Goal: Obtain resource: Download file/media

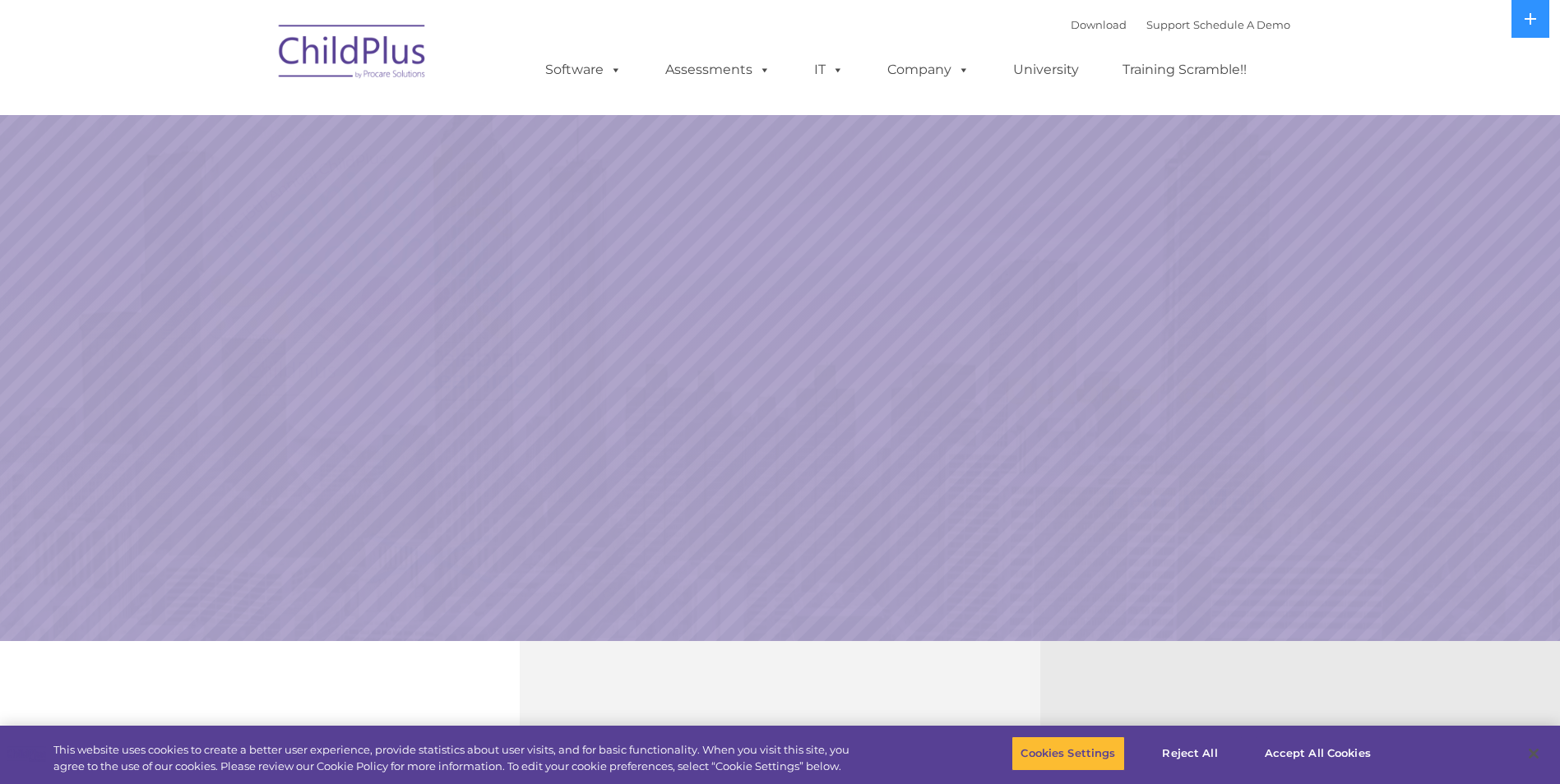
select select "MEDIUM"
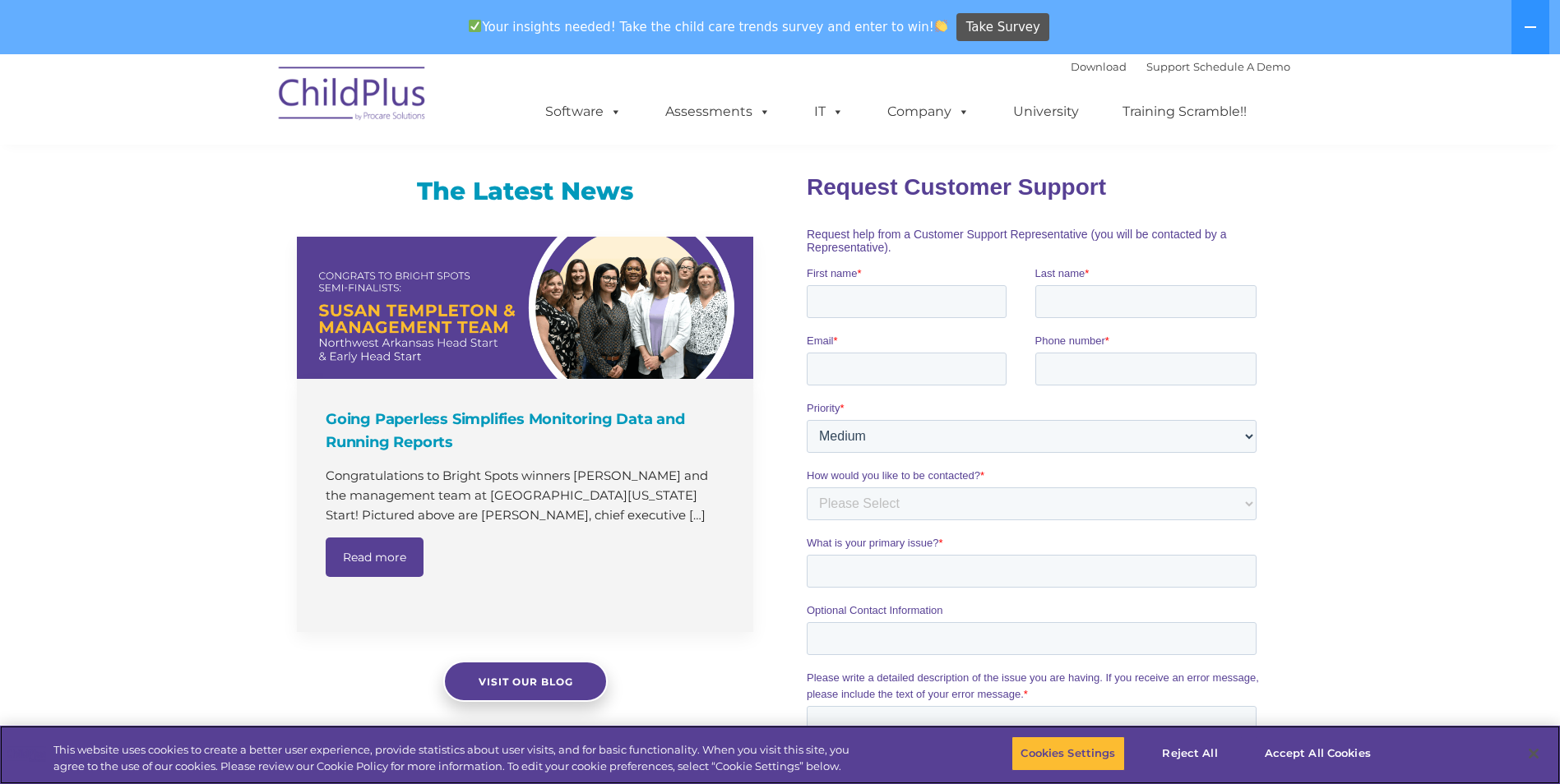
scroll to position [968, 0]
click at [1315, 760] on button "Accept All Cookies" at bounding box center [1318, 754] width 125 height 34
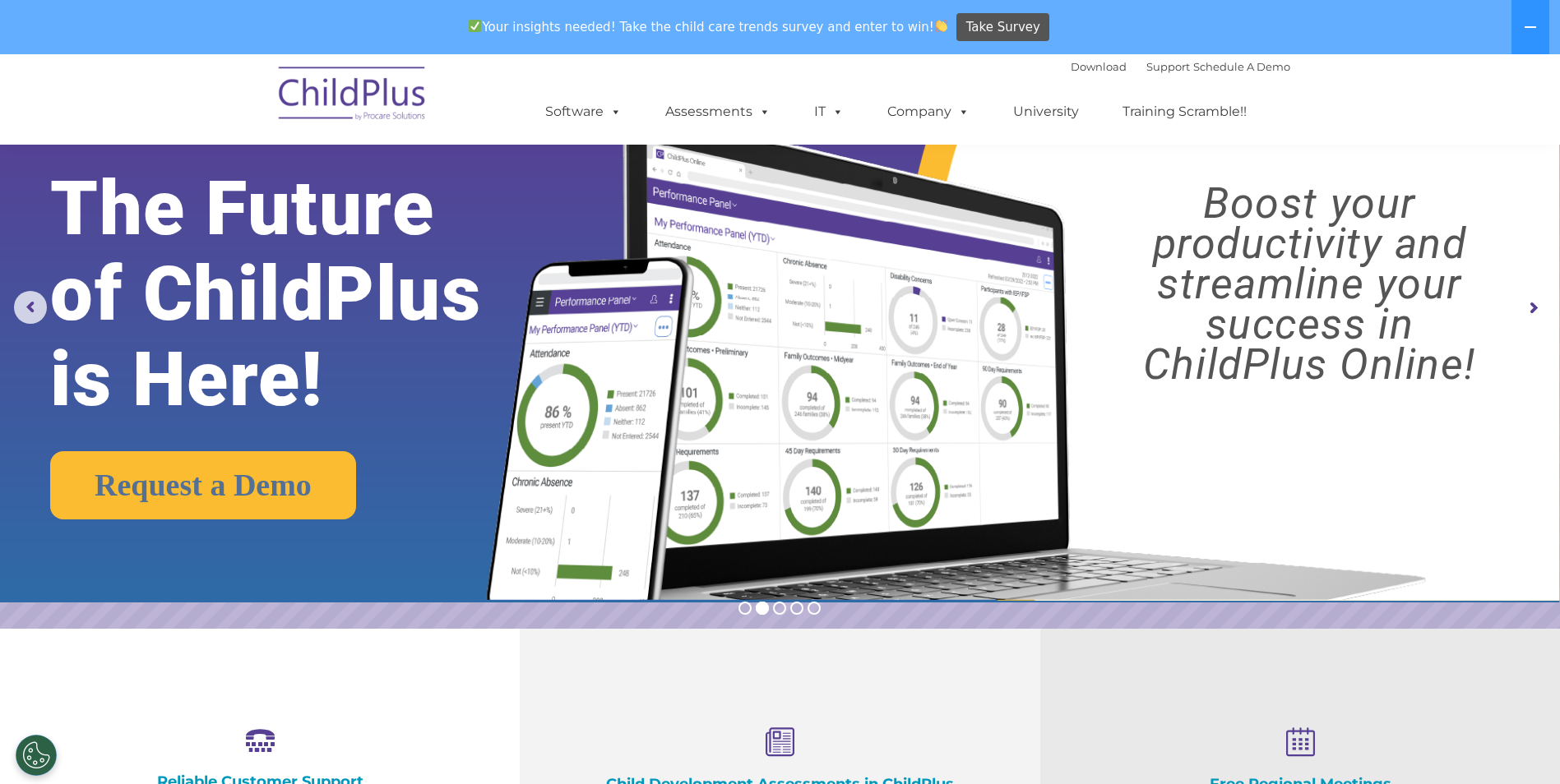
scroll to position [0, 0]
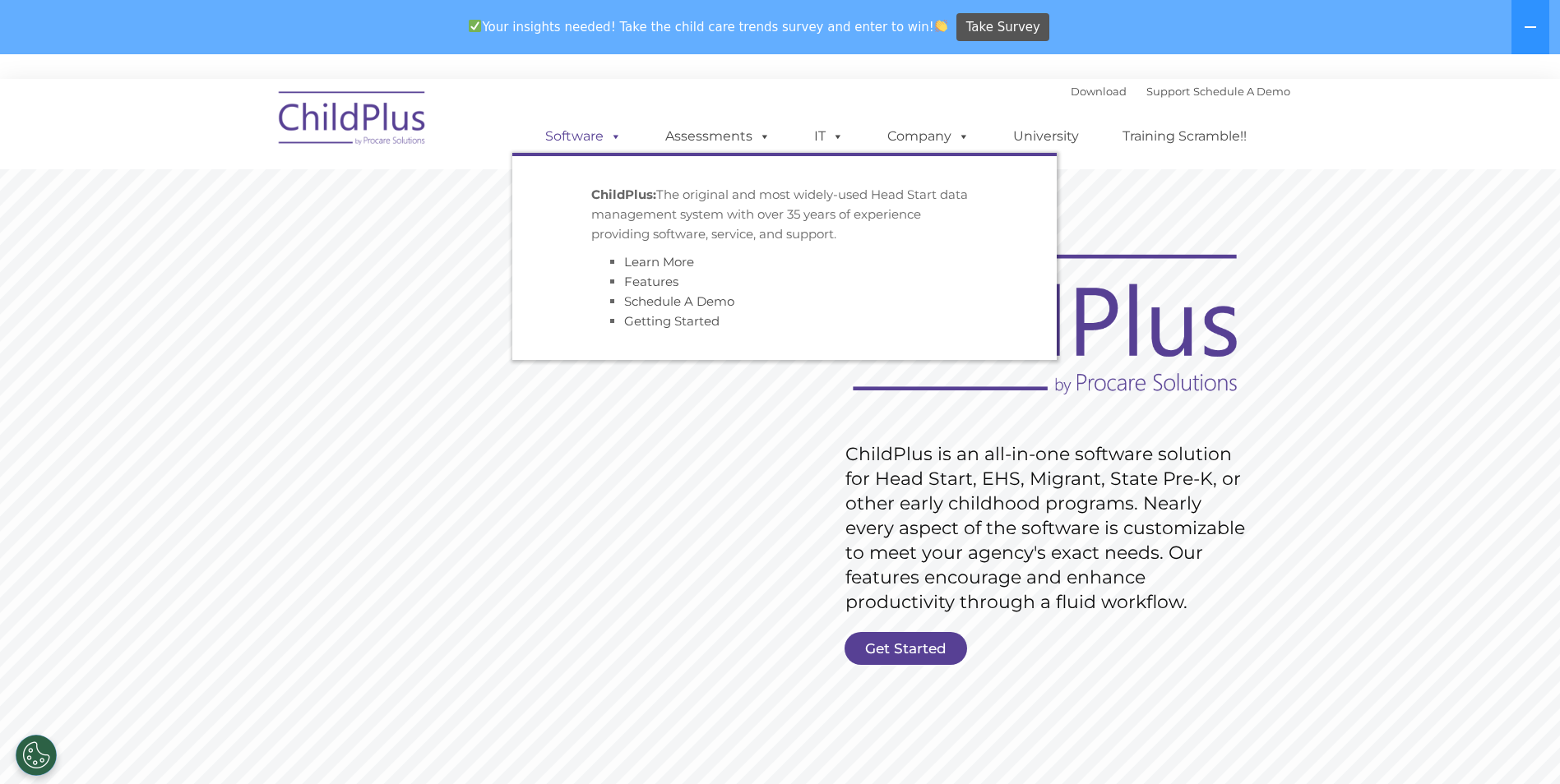
click at [592, 144] on link "Software" at bounding box center [582, 137] width 109 height 33
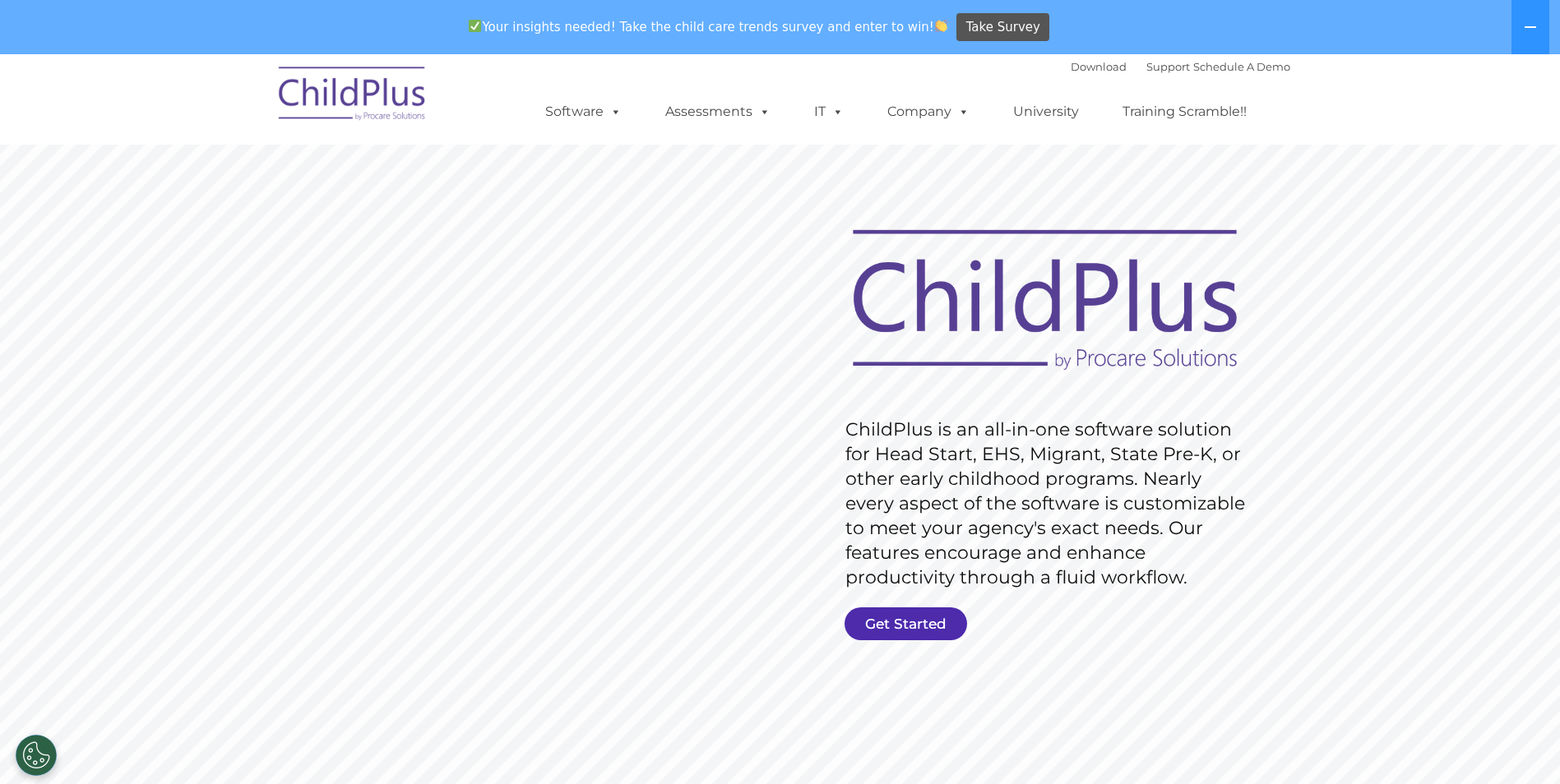
click at [930, 625] on link "Get Started" at bounding box center [905, 623] width 123 height 33
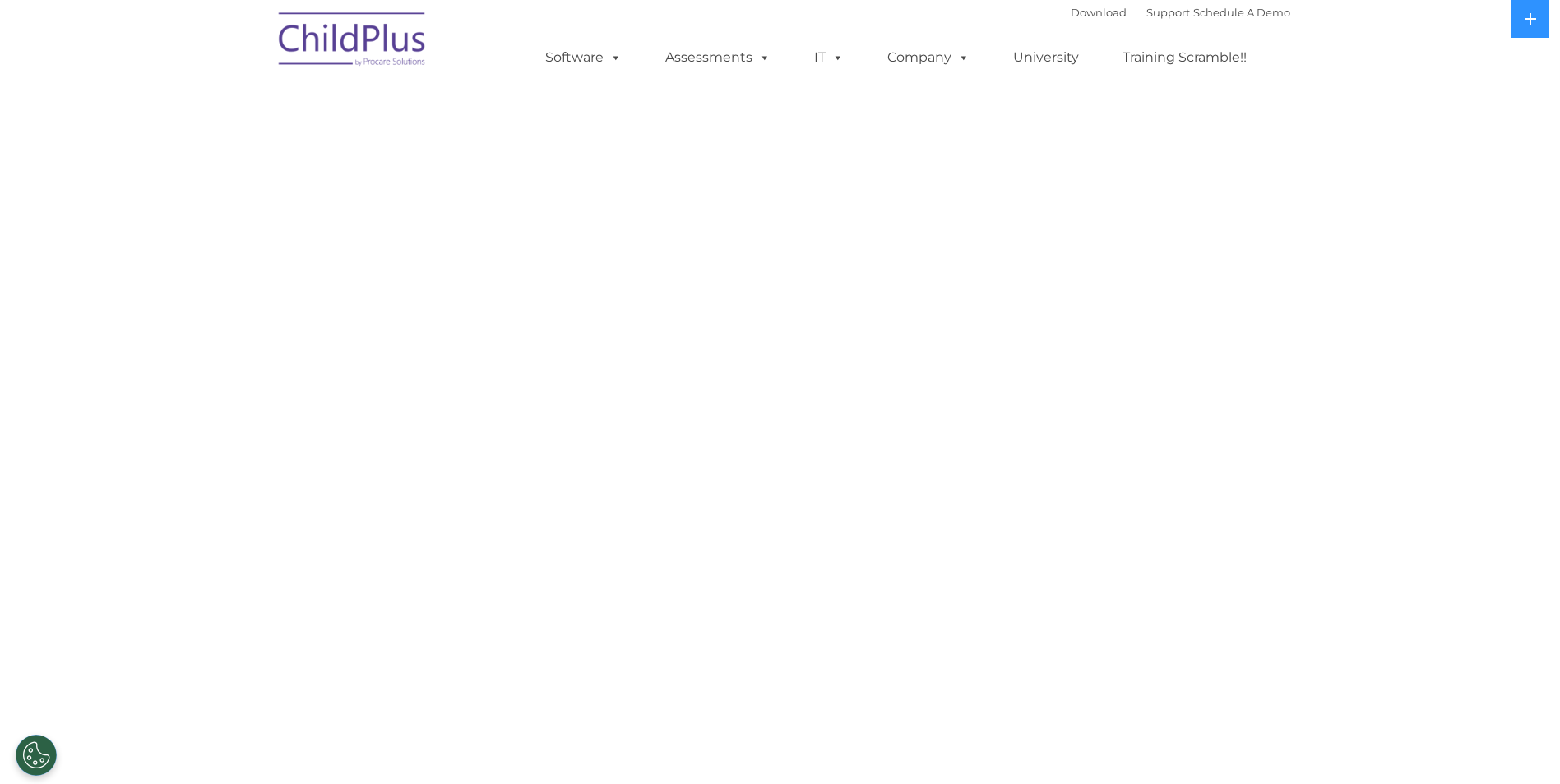
select select "MEDIUM"
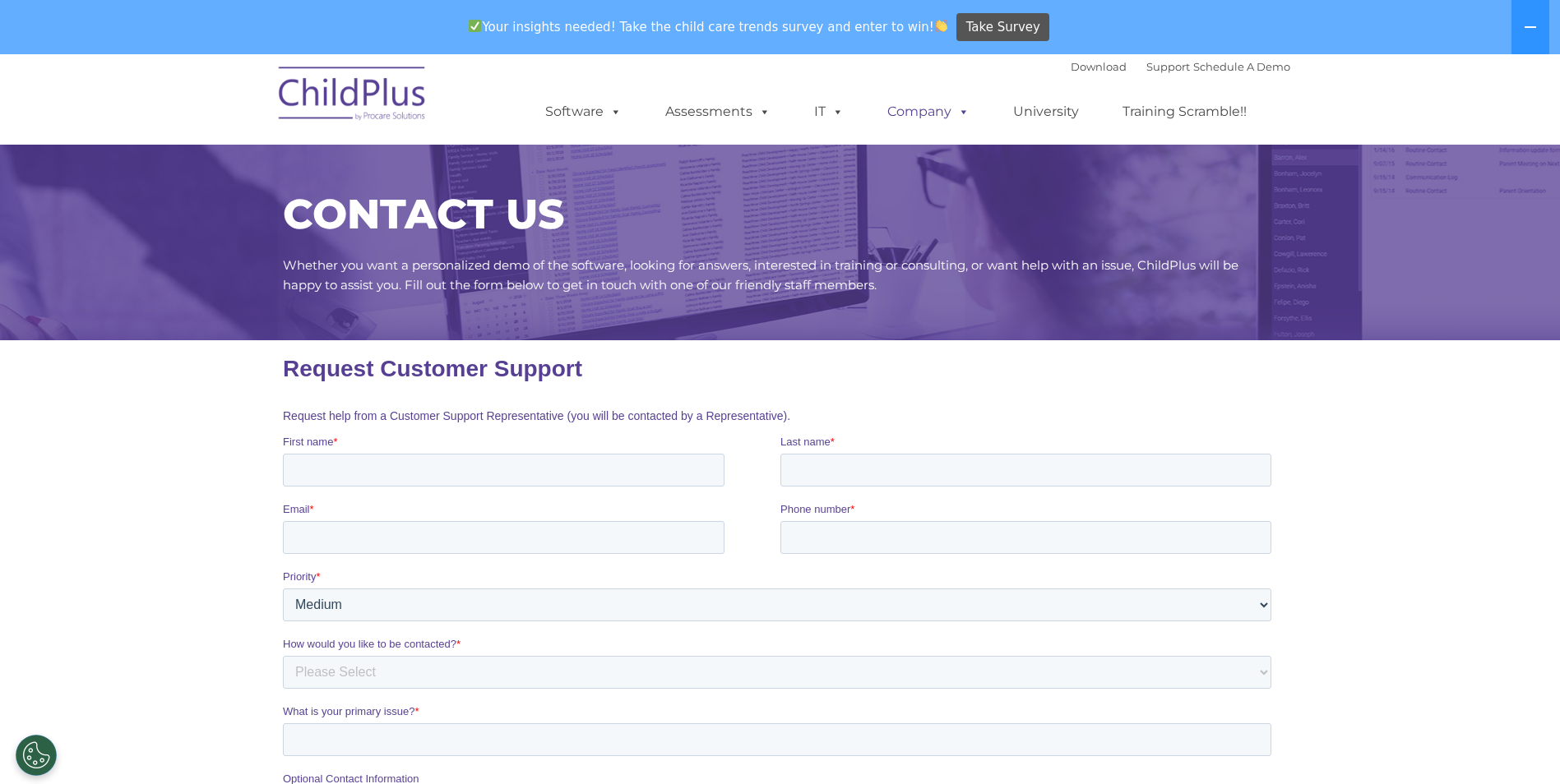
click at [913, 120] on link "Company" at bounding box center [929, 112] width 115 height 33
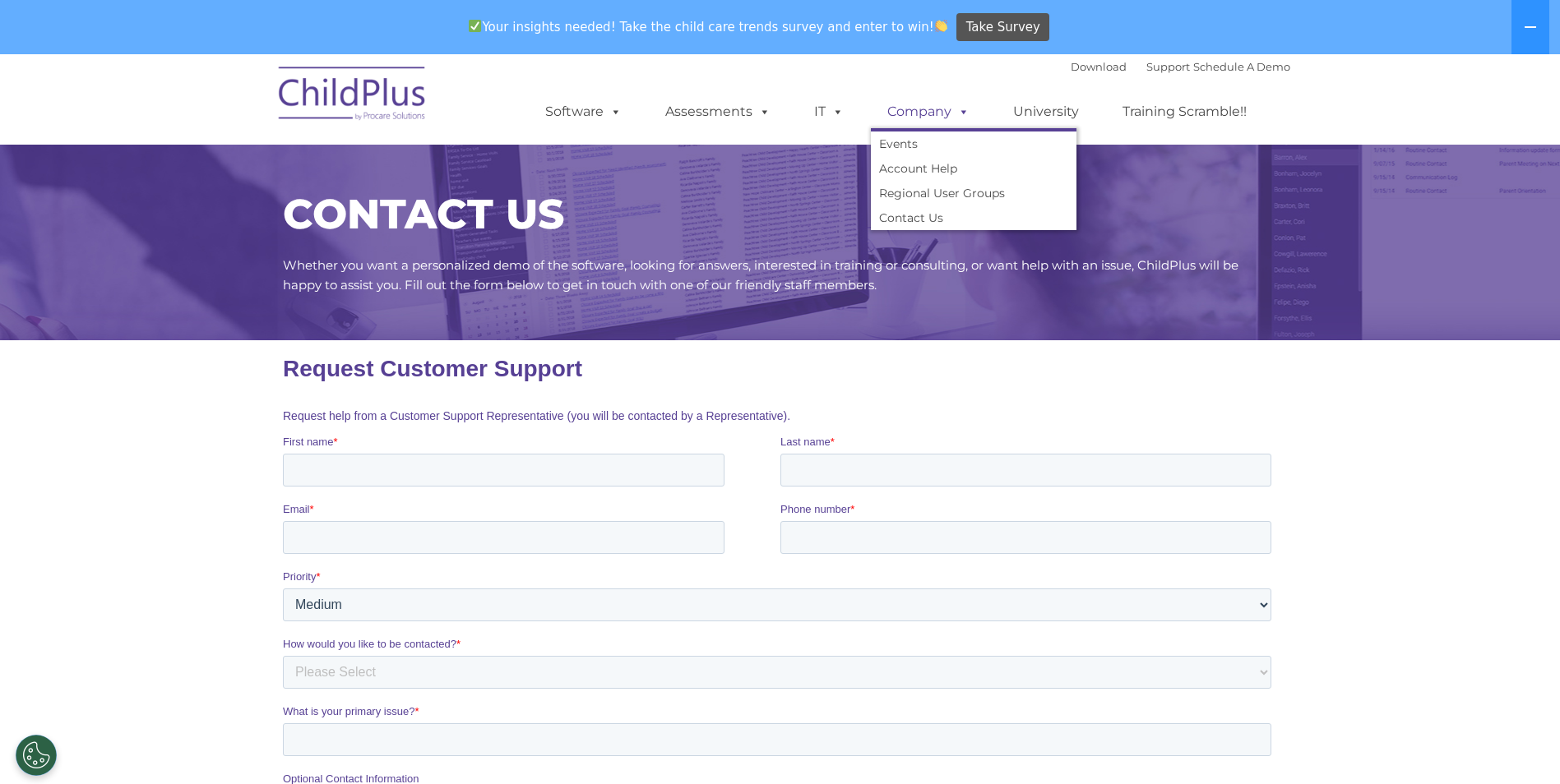
scroll to position [54, 0]
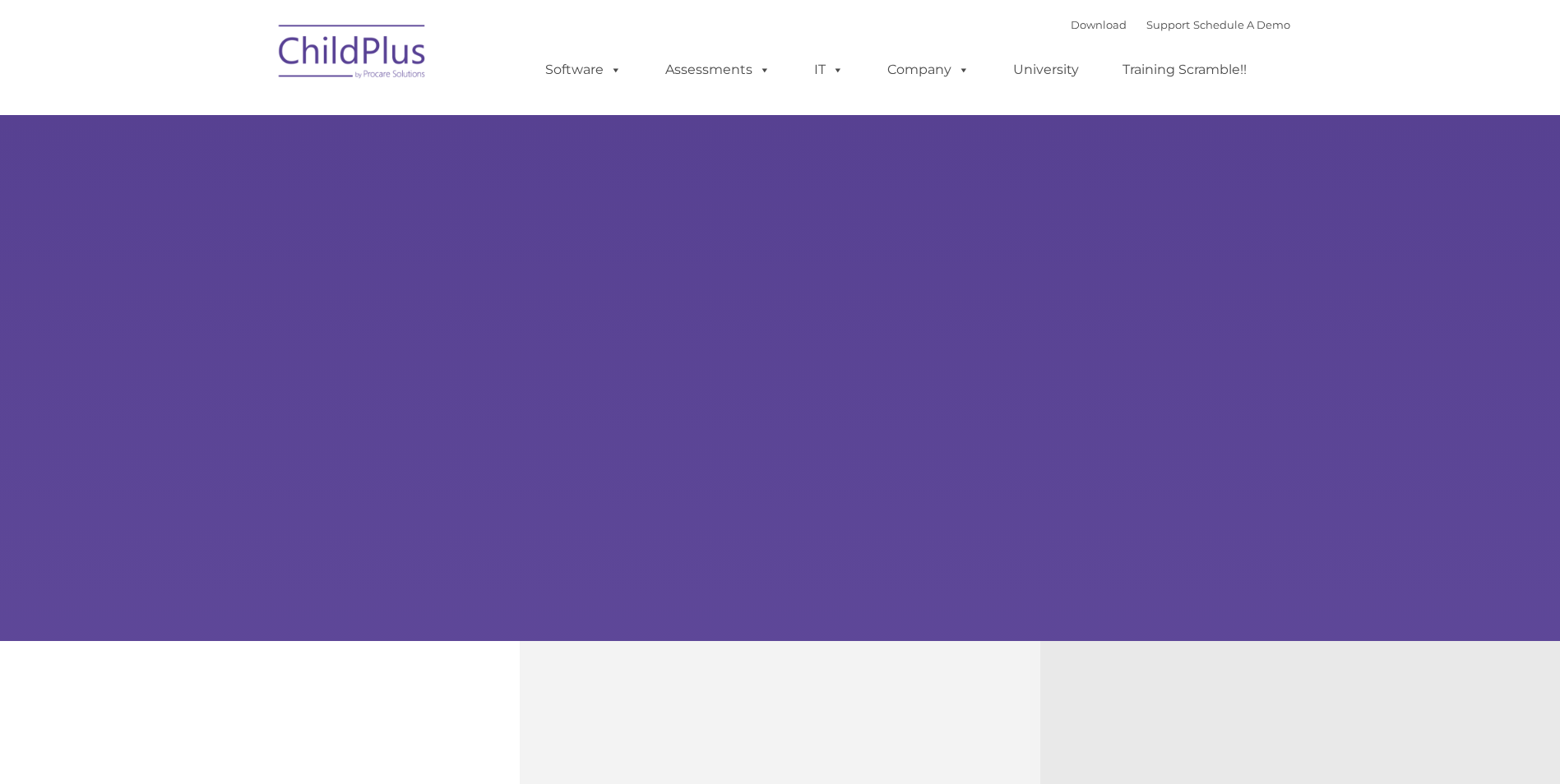
type input ""
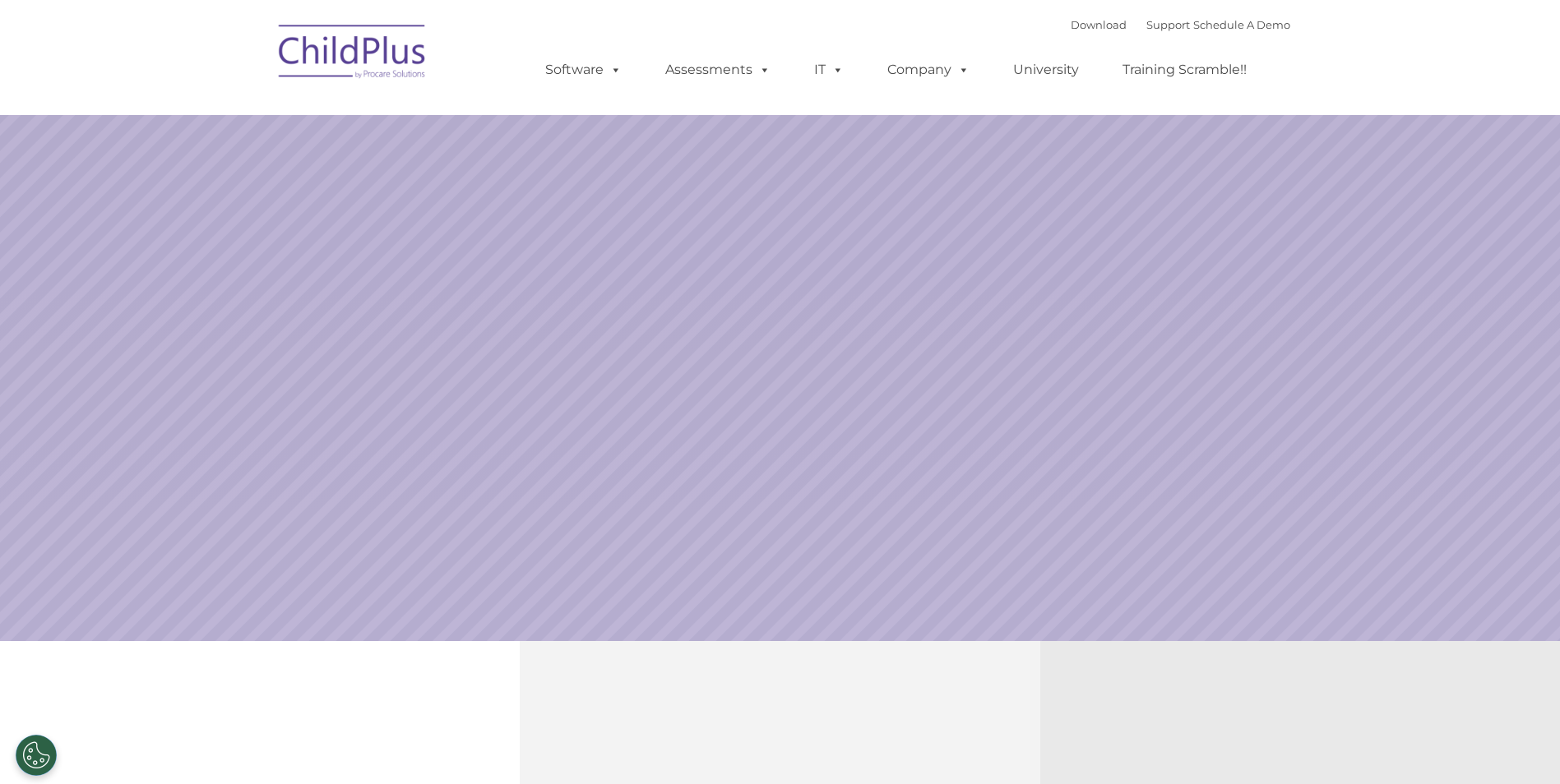
select select "MEDIUM"
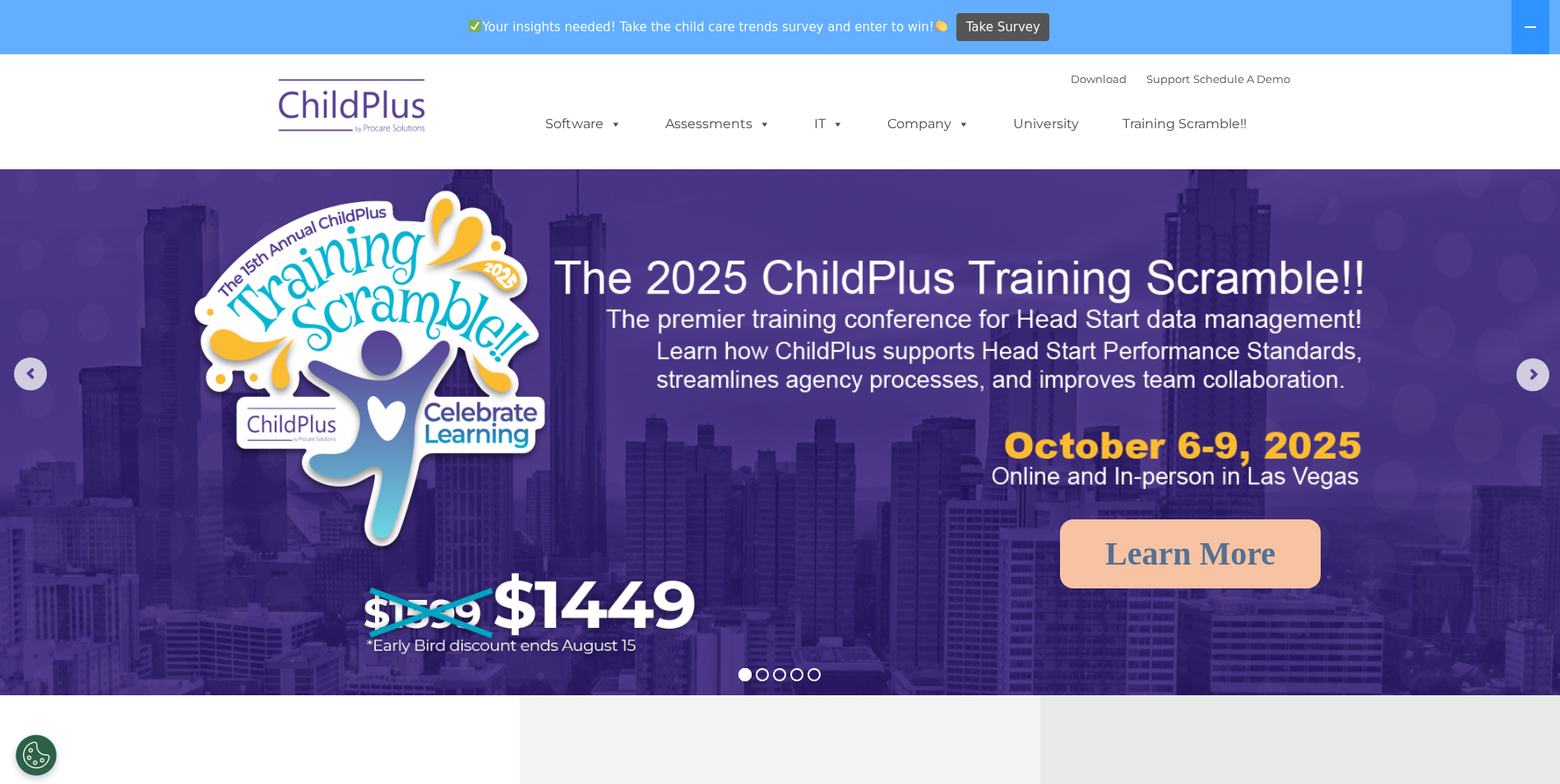
click at [371, 106] on img at bounding box center [352, 108] width 164 height 82
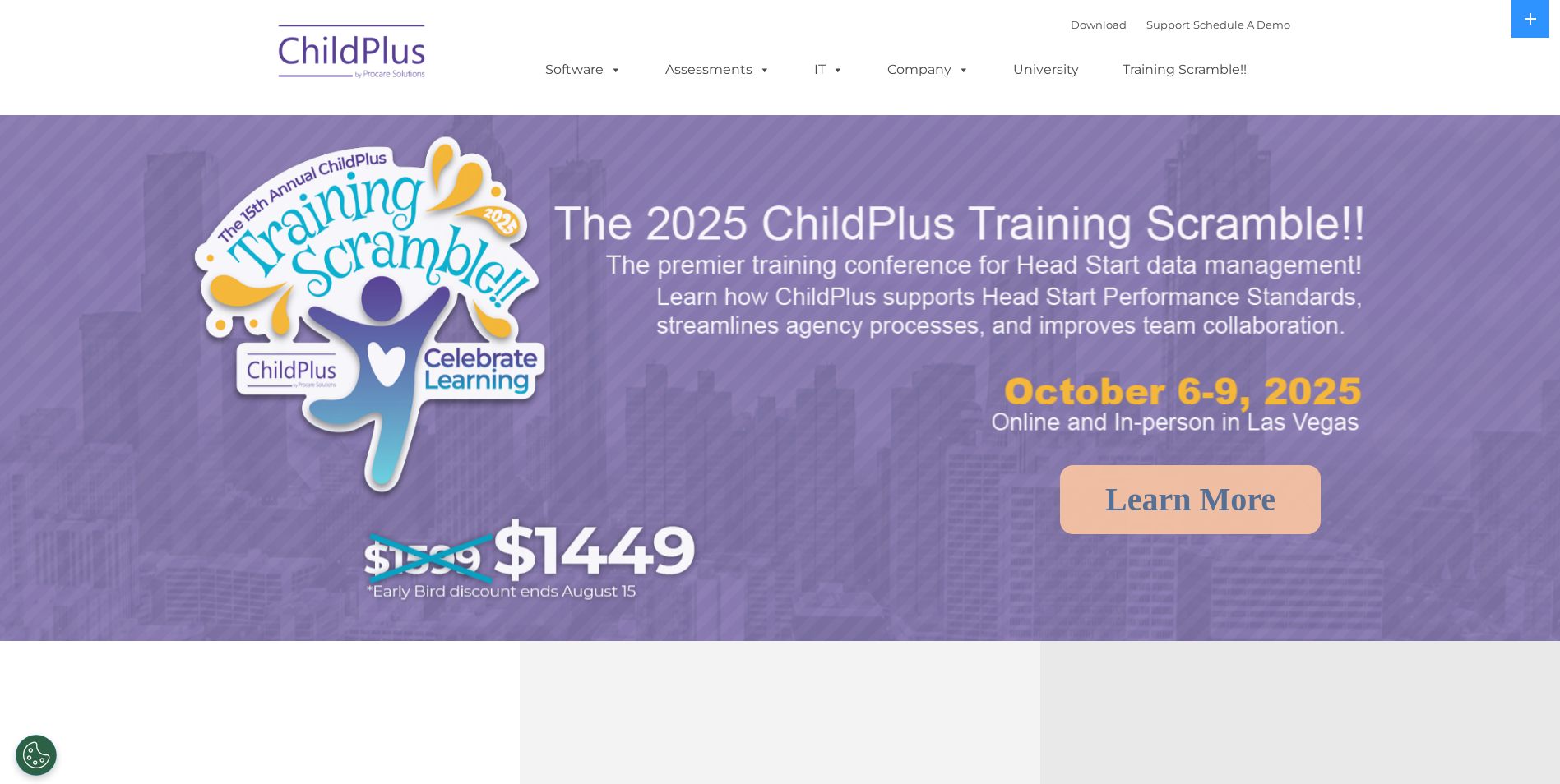
select select "MEDIUM"
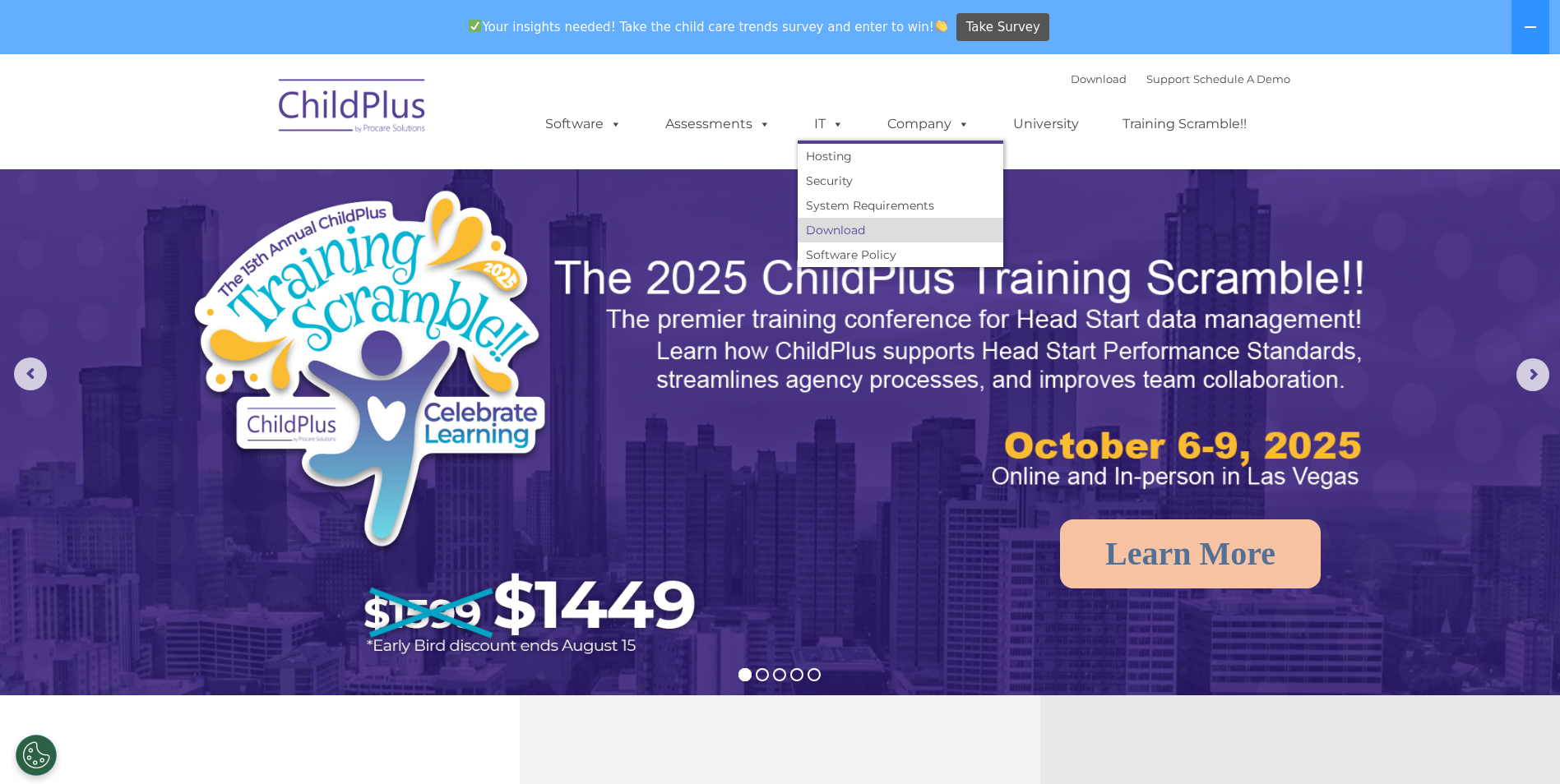
click at [857, 228] on link "Download" at bounding box center [899, 230] width 205 height 25
